Goal: Book appointment/travel/reservation

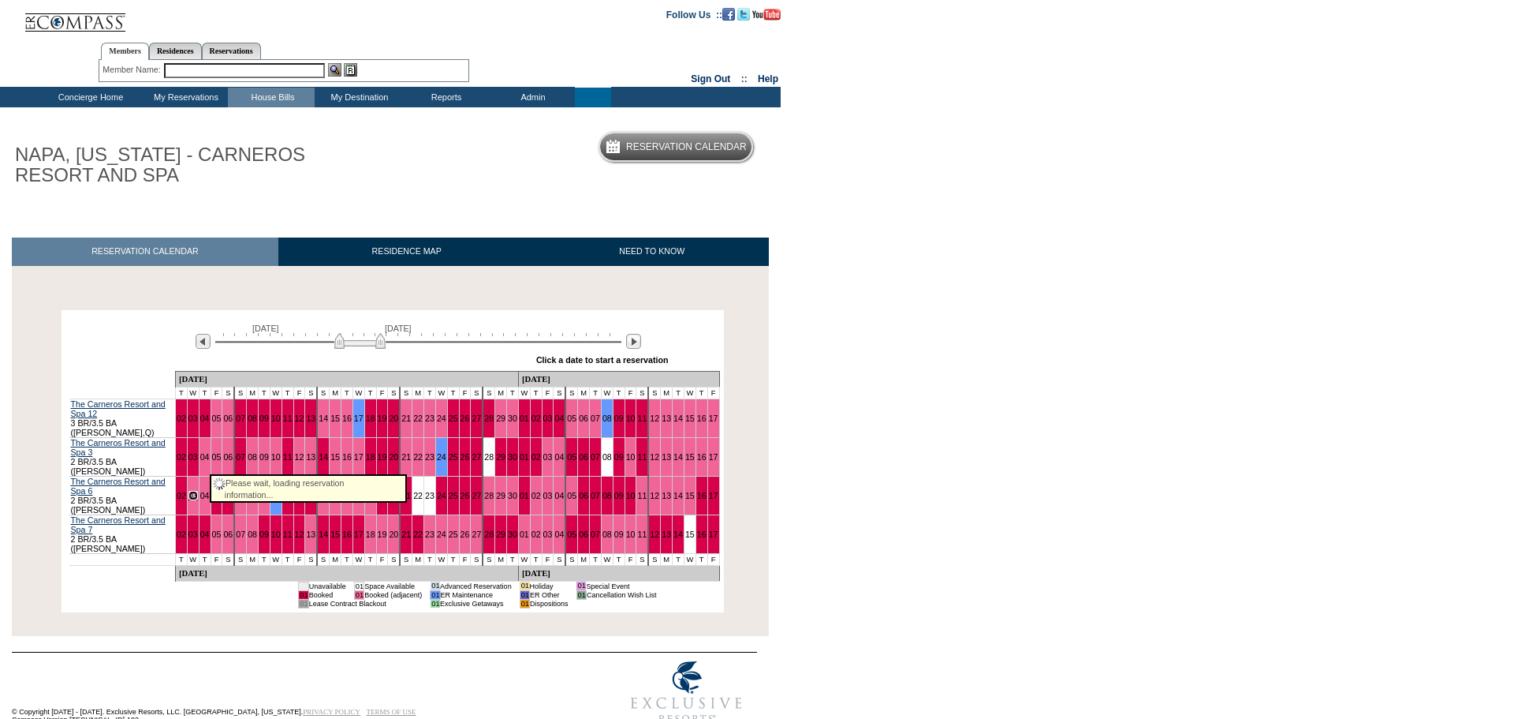
click at [198, 491] on link "03" at bounding box center [193, 495] width 9 height 9
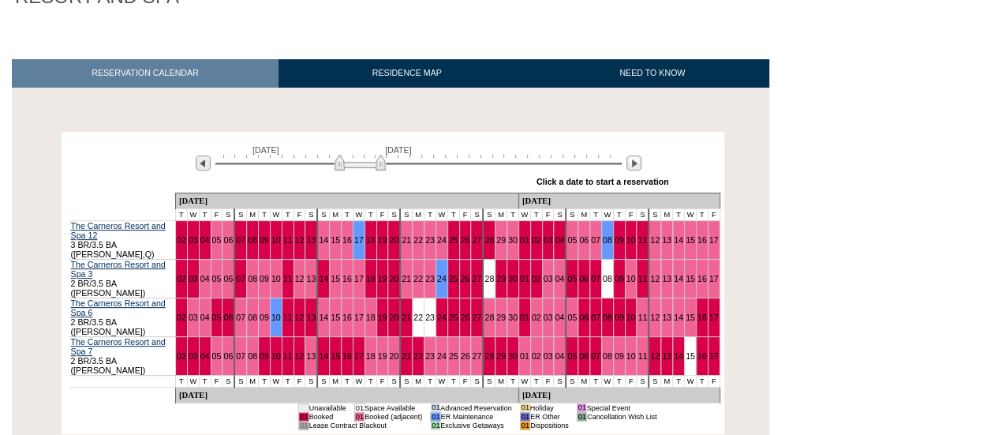
scroll to position [252, 0]
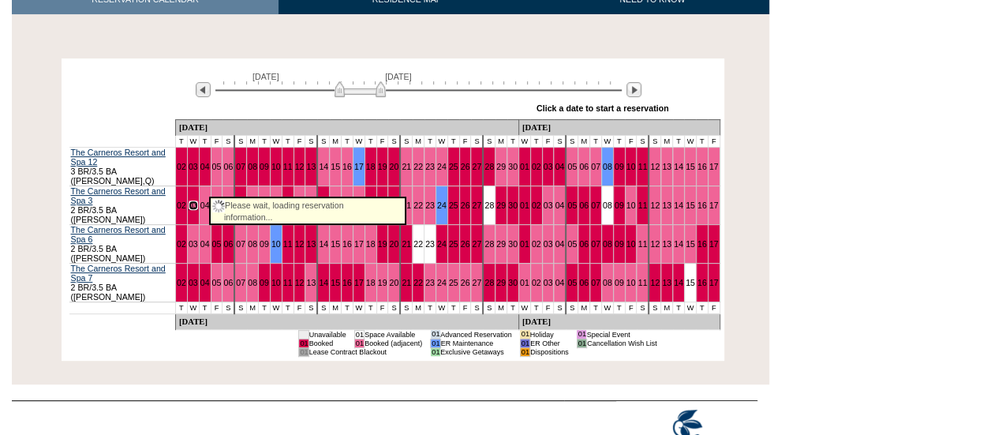
click at [198, 200] on link "03" at bounding box center [193, 204] width 9 height 9
